Goal: Information Seeking & Learning: Learn about a topic

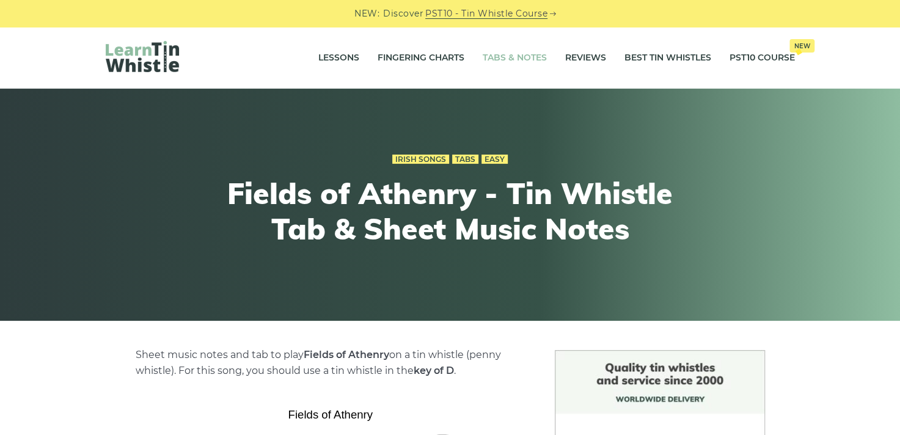
click at [514, 56] on link "Tabs & Notes" at bounding box center [514, 58] width 64 height 31
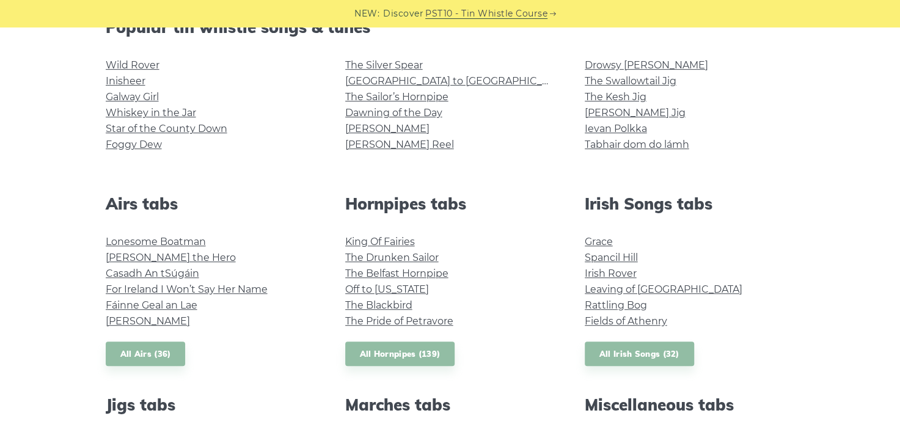
scroll to position [349, 0]
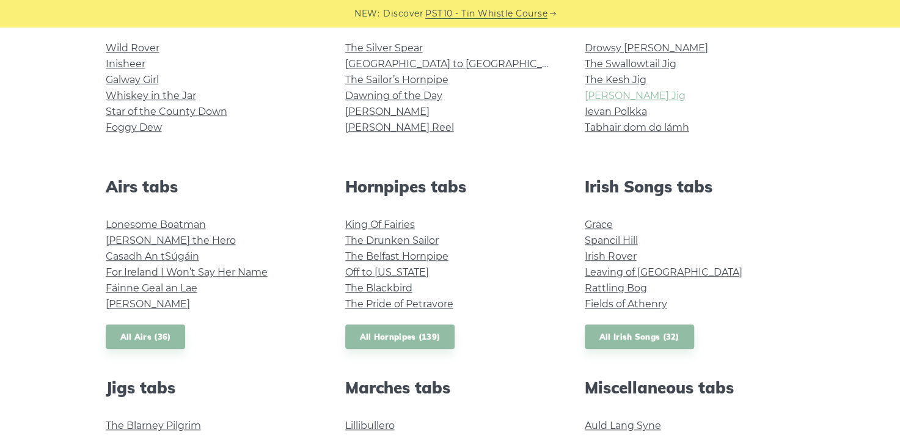
click at [641, 95] on link "[PERSON_NAME] Jig" at bounding box center [634, 96] width 101 height 12
click at [612, 236] on link "Spancil Hill" at bounding box center [610, 241] width 53 height 12
click at [623, 108] on link "Ievan Polkka" at bounding box center [615, 112] width 62 height 12
click at [353, 122] on link "[PERSON_NAME] Reel" at bounding box center [399, 128] width 109 height 12
click at [421, 93] on link "Dawning of the Day" at bounding box center [393, 96] width 97 height 12
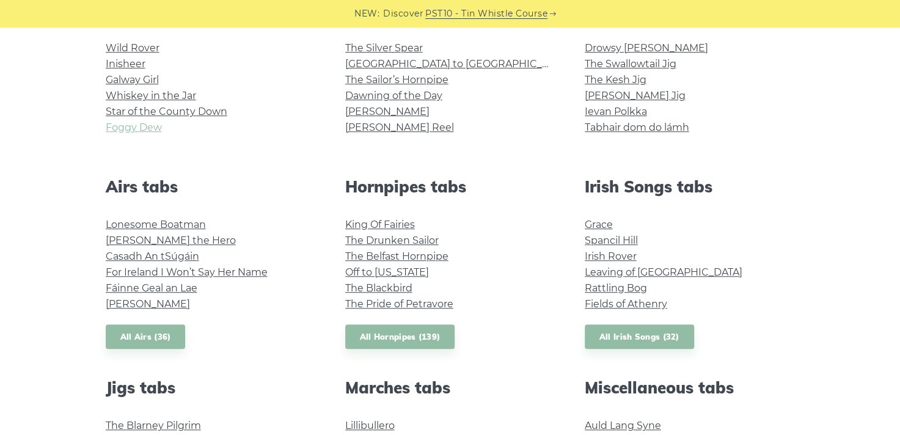
click at [144, 129] on link "Foggy Dew" at bounding box center [134, 128] width 56 height 12
click at [239, 269] on link "For Ireland I Won’t Say Her Name" at bounding box center [187, 272] width 162 height 12
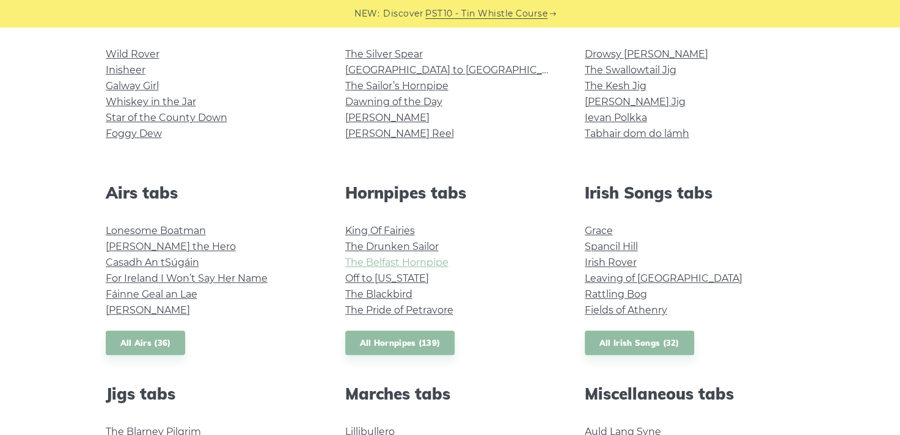
scroll to position [344, 0]
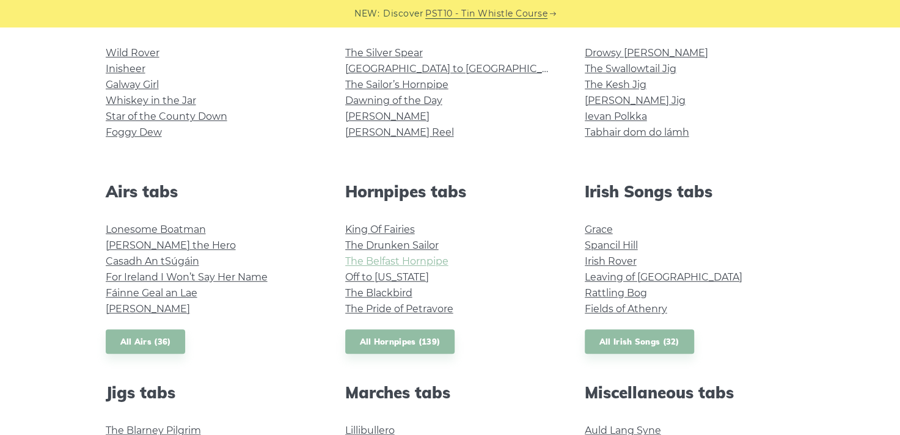
click at [429, 258] on link "The Belfast Hornpipe" at bounding box center [396, 261] width 103 height 12
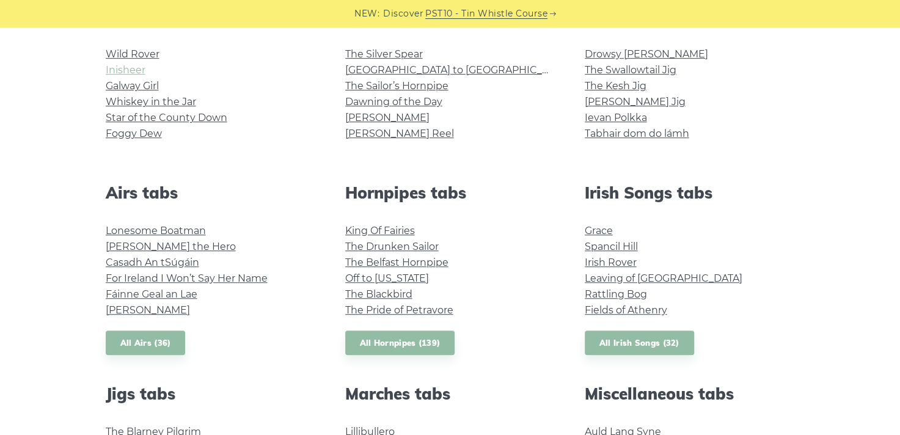
click at [130, 70] on link "Inisheer" at bounding box center [126, 70] width 40 height 12
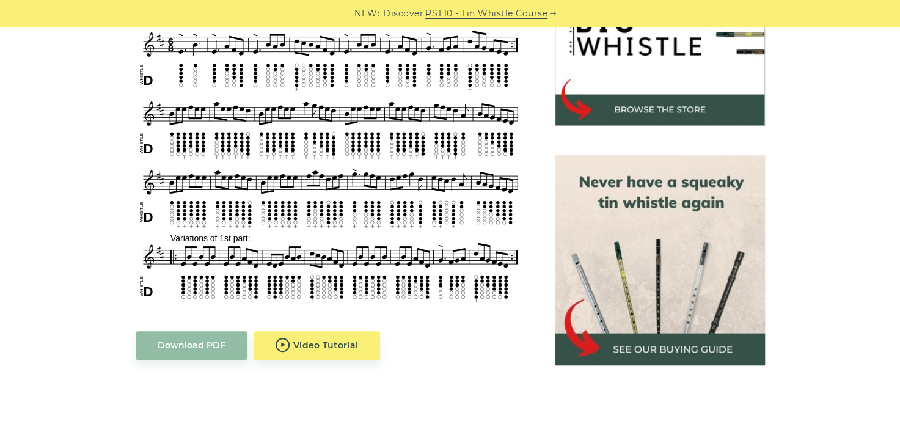
scroll to position [434, 0]
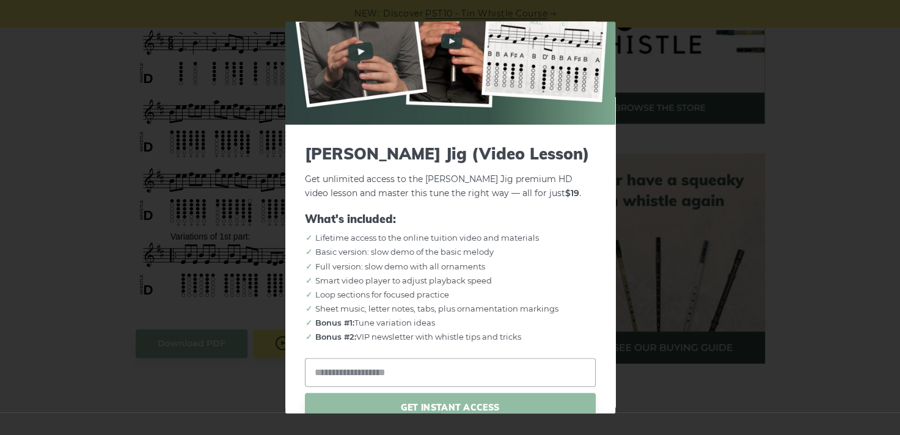
scroll to position [123, 0]
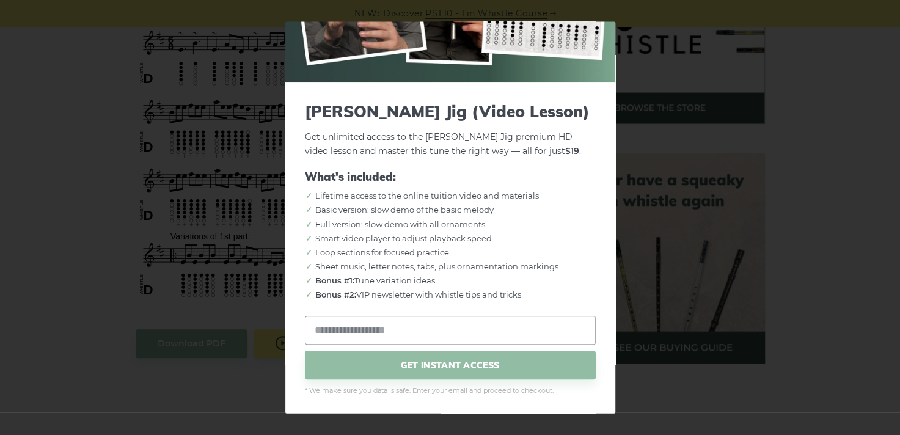
drag, startPoint x: 614, startPoint y: 164, endPoint x: 637, endPoint y: 101, distance: 66.8
click at [637, 101] on div "× Morrison’s Jig (Video Lesson) Get unlimited access to the Morrison’s Jig prem…" at bounding box center [450, 217] width 900 height 435
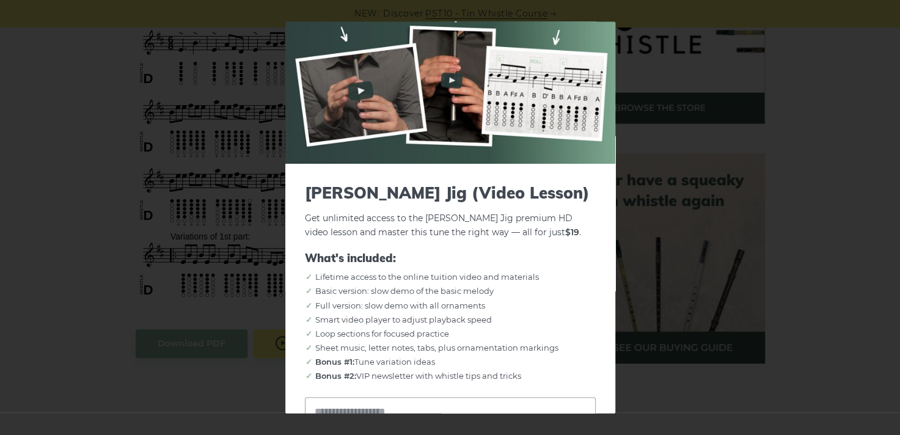
scroll to position [0, 0]
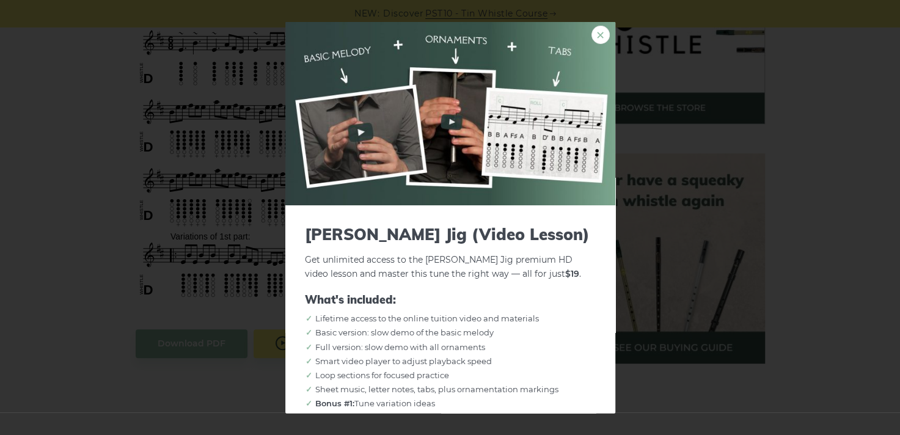
click at [592, 32] on link "×" at bounding box center [600, 35] width 18 height 18
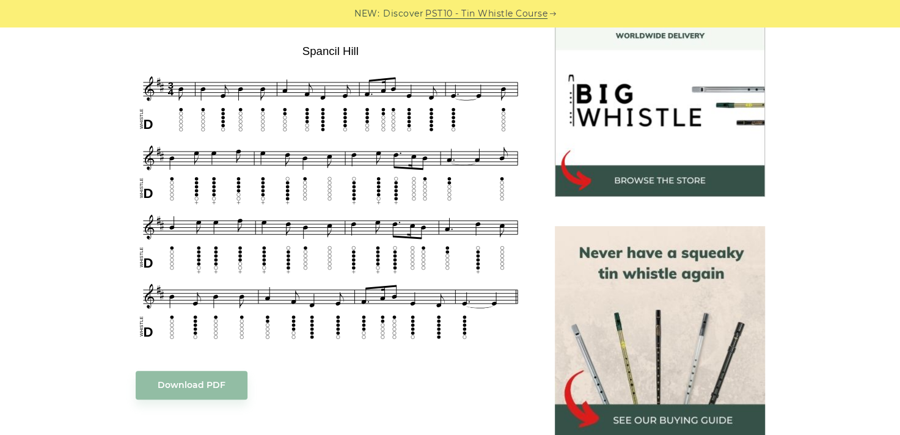
scroll to position [365, 0]
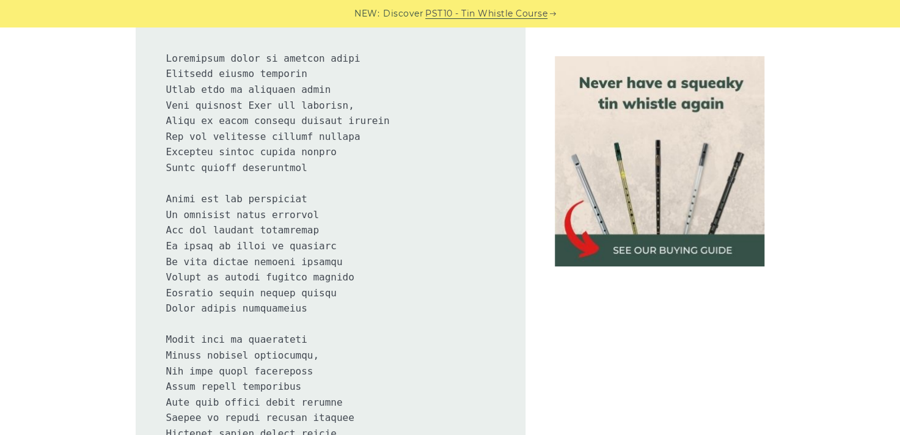
scroll to position [739, 0]
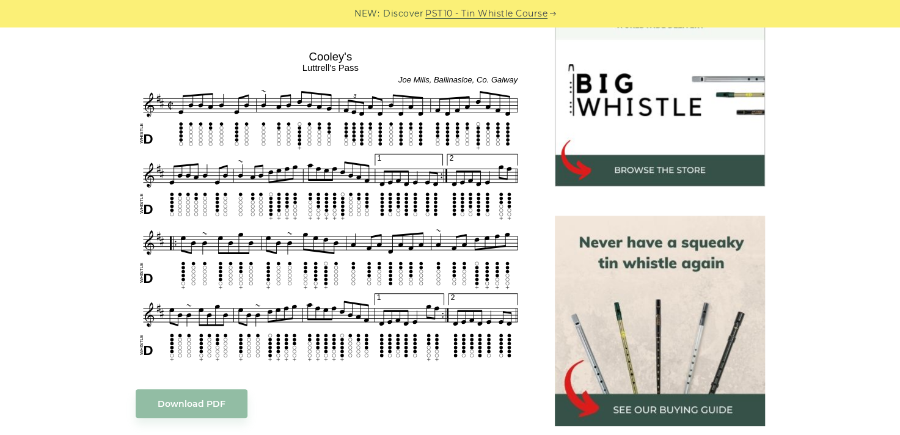
scroll to position [381, 0]
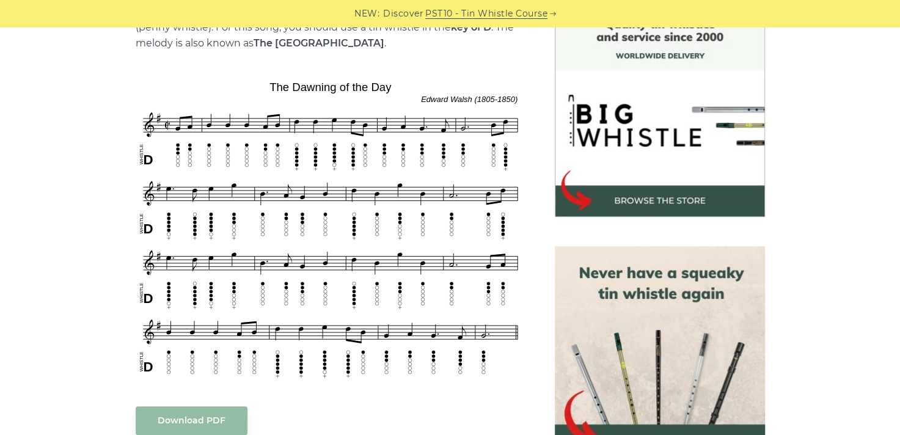
scroll to position [345, 0]
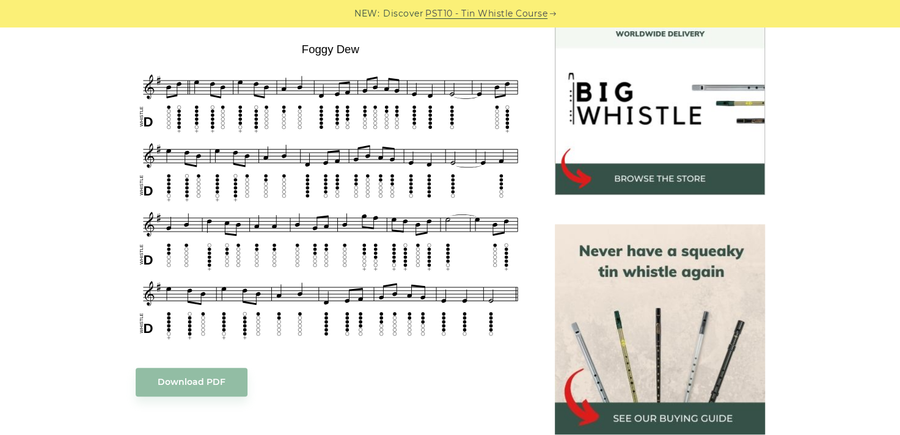
scroll to position [364, 0]
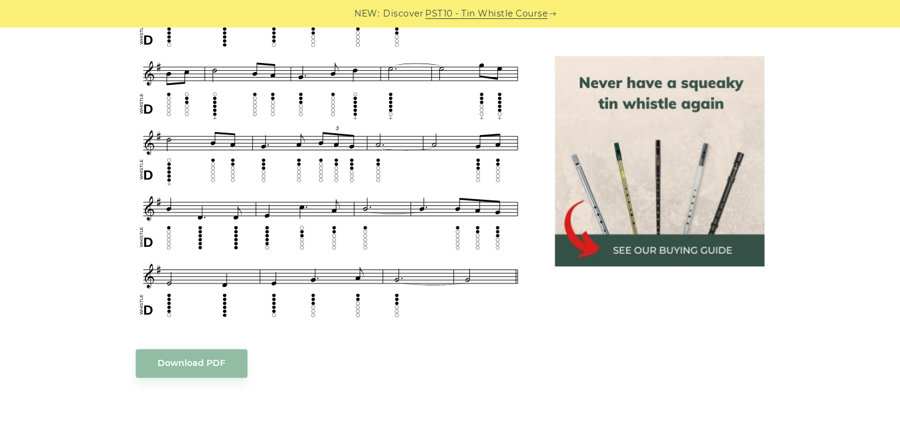
scroll to position [681, 0]
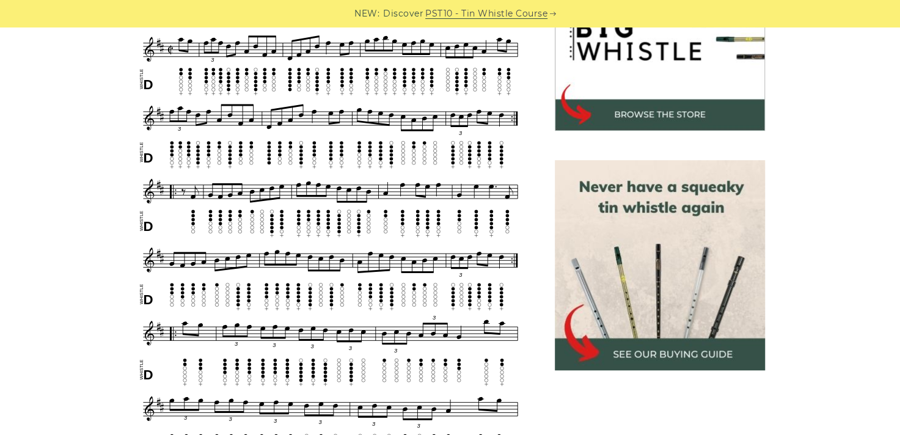
scroll to position [438, 0]
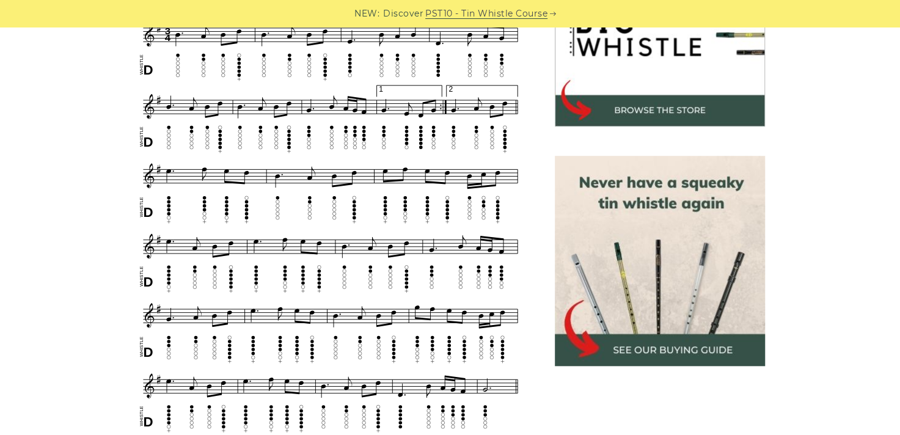
scroll to position [434, 0]
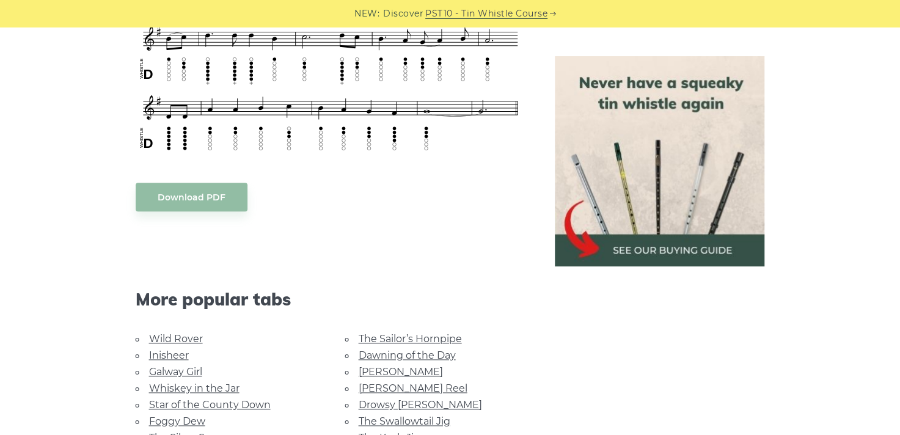
click at [156, 385] on link "Whiskey in the Jar" at bounding box center [194, 388] width 90 height 12
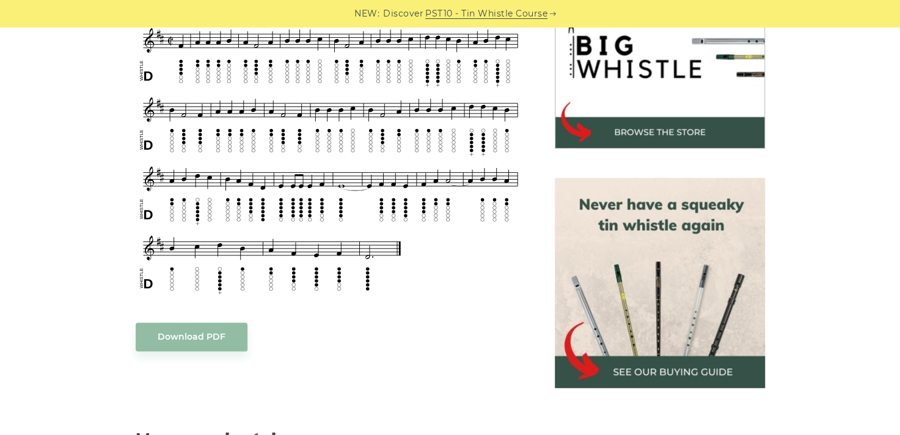
scroll to position [399, 0]
